Goal: Task Accomplishment & Management: Manage account settings

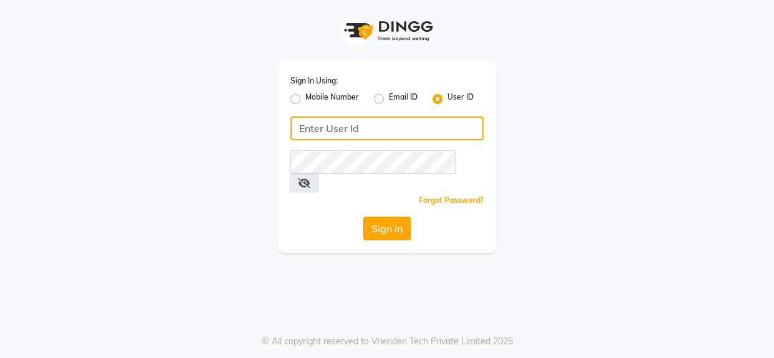
type input "noir"
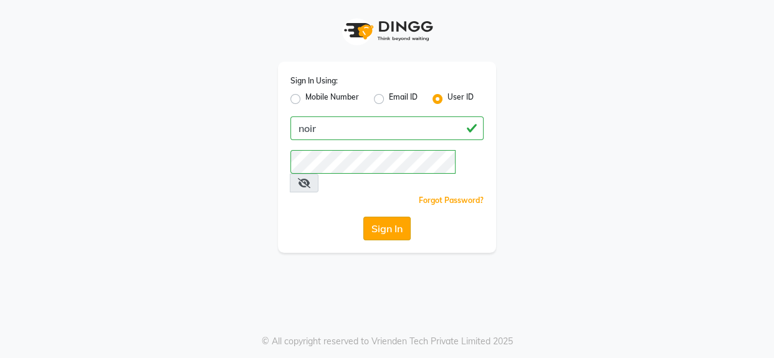
click at [403, 217] on button "Sign In" at bounding box center [386, 229] width 47 height 24
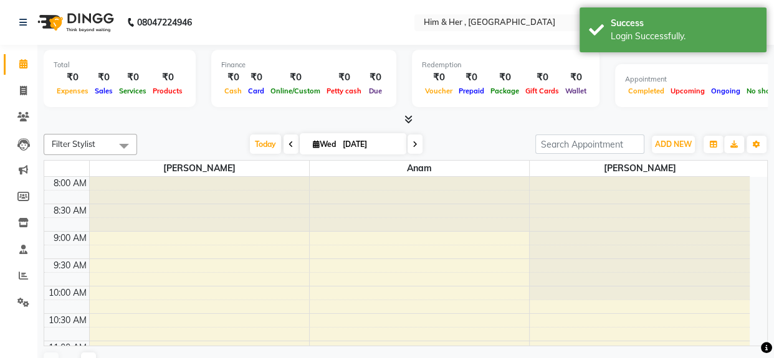
select select "en"
